Goal: Task Accomplishment & Management: Manage account settings

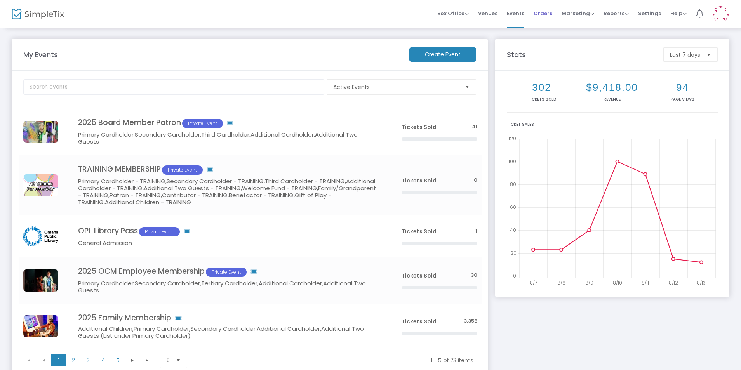
click at [542, 14] on span "Orders" at bounding box center [542, 13] width 19 height 20
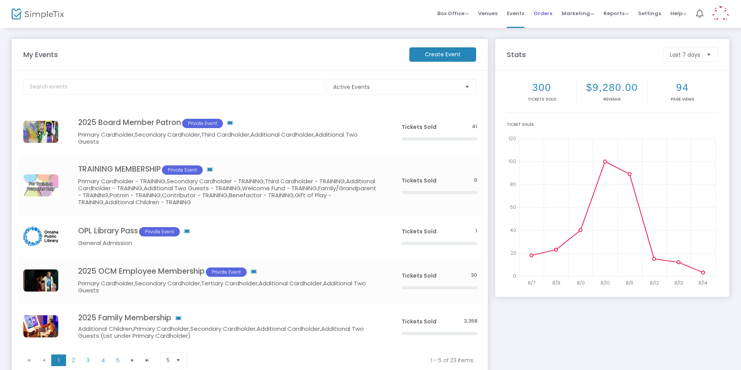
click at [533, 15] on li "Orders" at bounding box center [543, 14] width 28 height 28
